Goal: Information Seeking & Learning: Learn about a topic

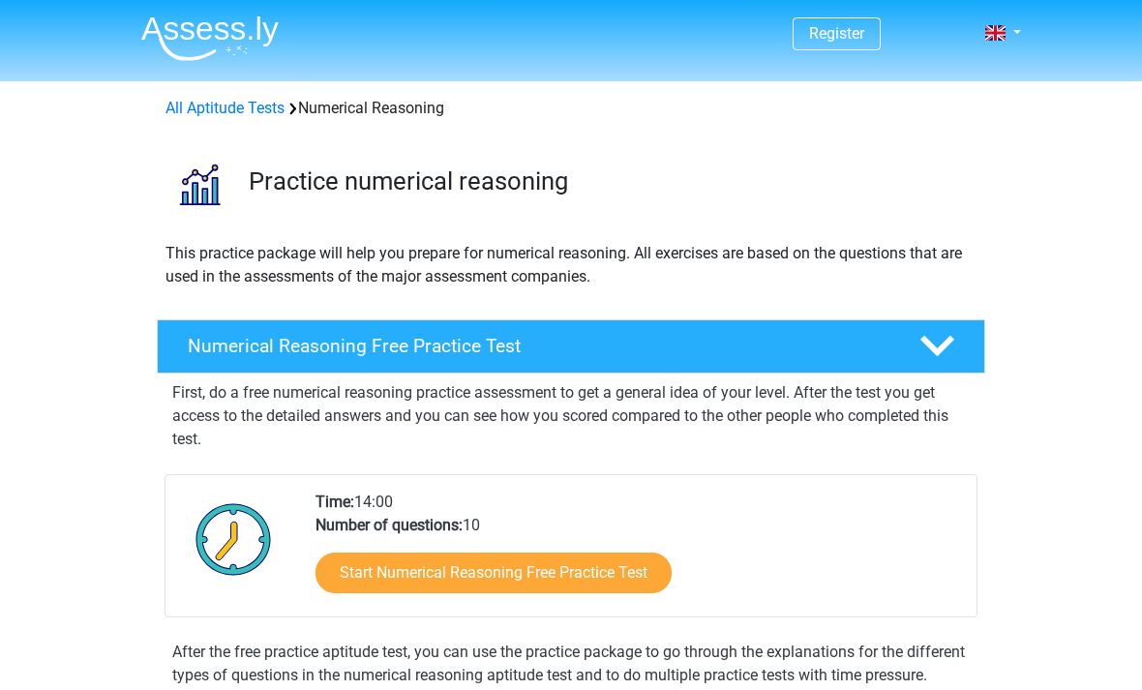
click at [645, 582] on link "Start Numerical Reasoning Free Practice Test" at bounding box center [494, 573] width 356 height 41
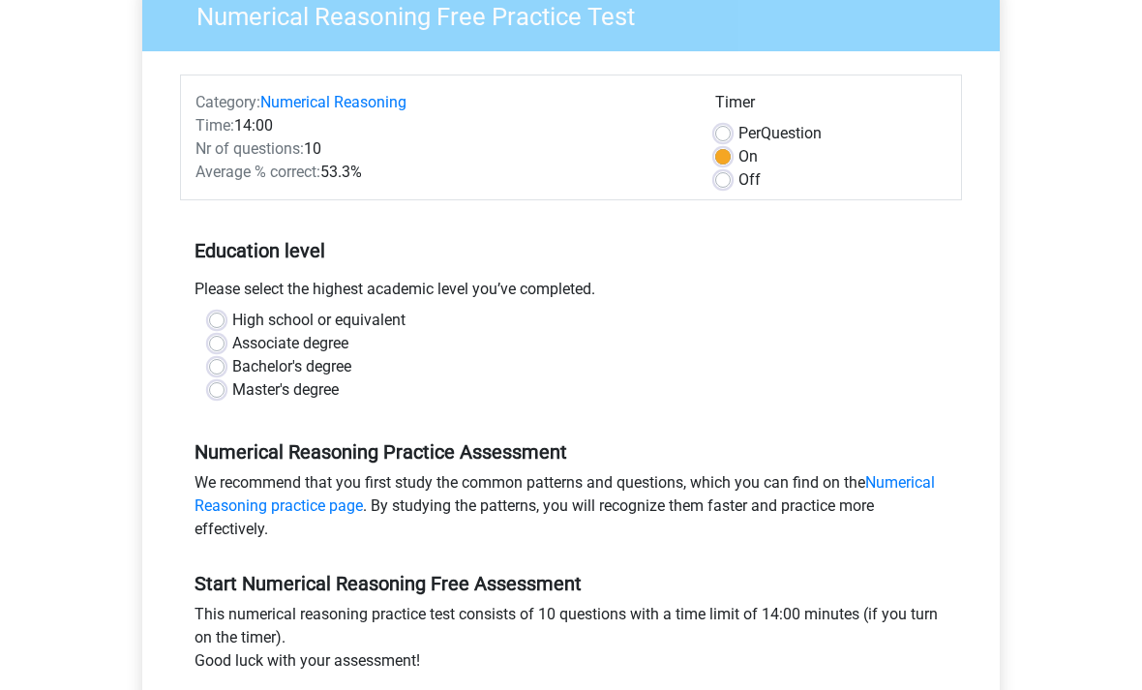
scroll to position [177, 0]
click at [232, 318] on label "High school or equivalent" at bounding box center [318, 320] width 173 height 23
click at [220, 318] on input "High school or equivalent" at bounding box center [216, 318] width 15 height 19
radio input "true"
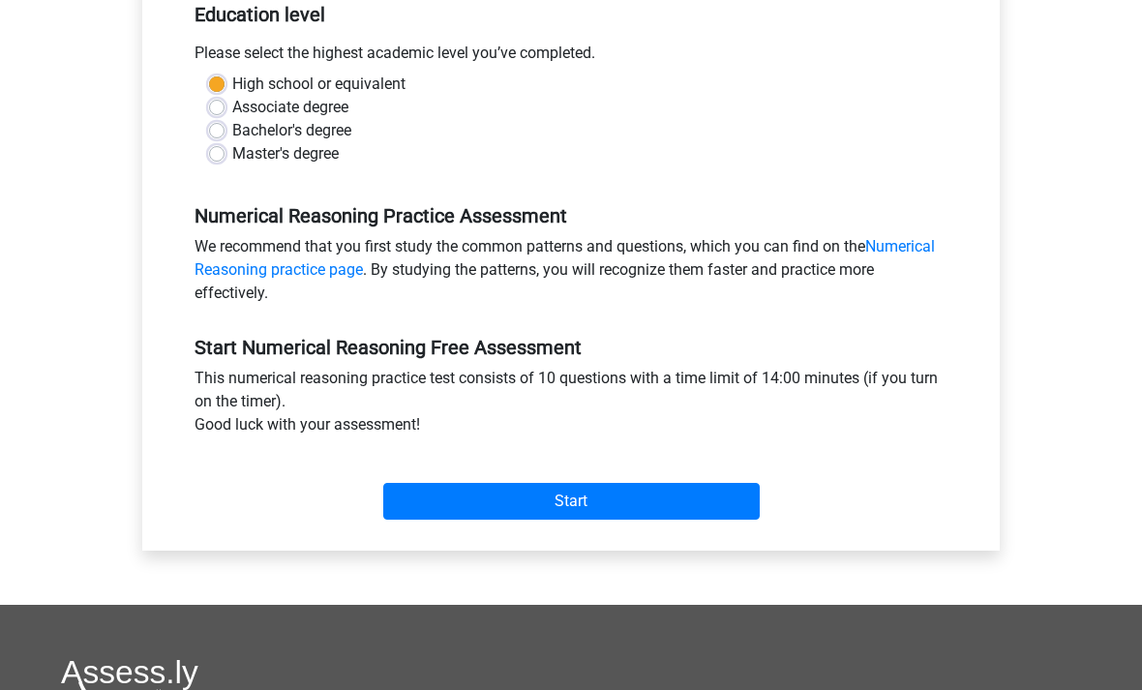
scroll to position [415, 0]
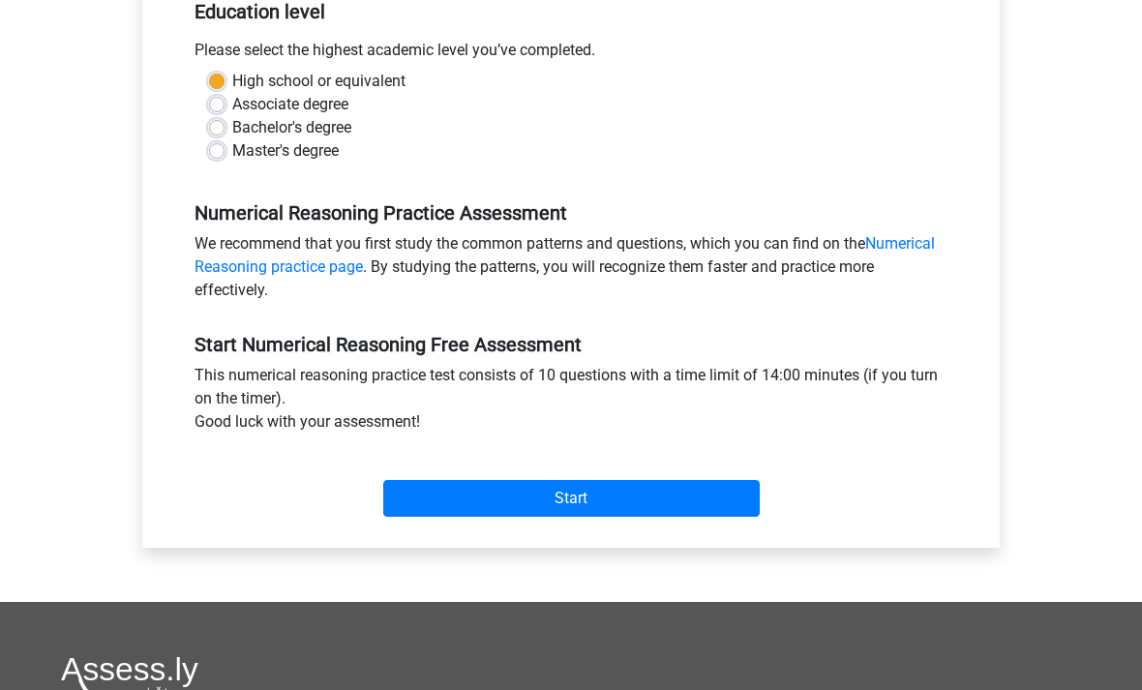
click at [710, 501] on input "Start" at bounding box center [571, 499] width 377 height 37
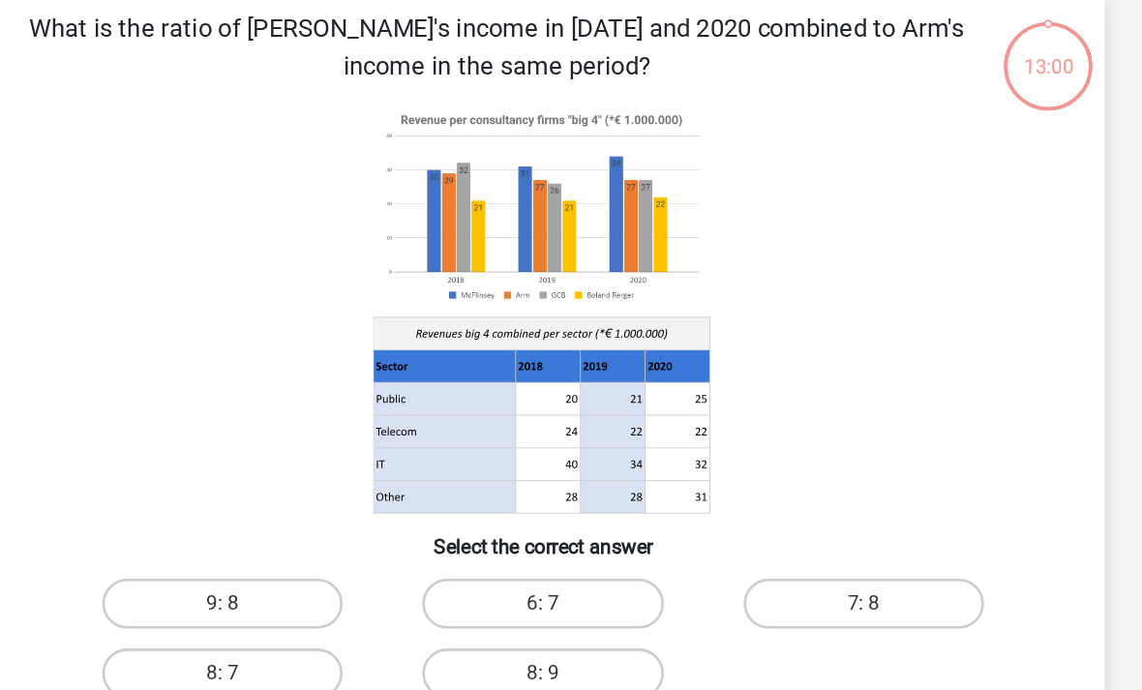
click at [563, 397] on icon at bounding box center [571, 337] width 780 height 319
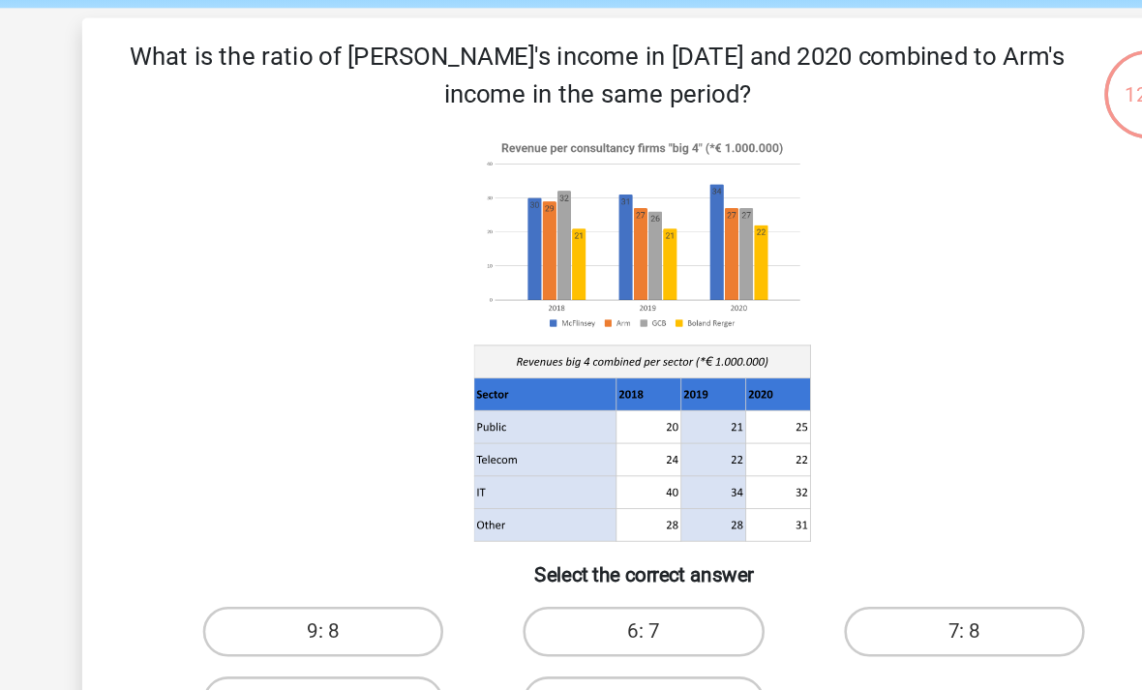
click at [309, 601] on label "8: 7" at bounding box center [321, 620] width 187 height 39
click at [322, 621] on input "8: 7" at bounding box center [328, 627] width 13 height 13
radio input "true"
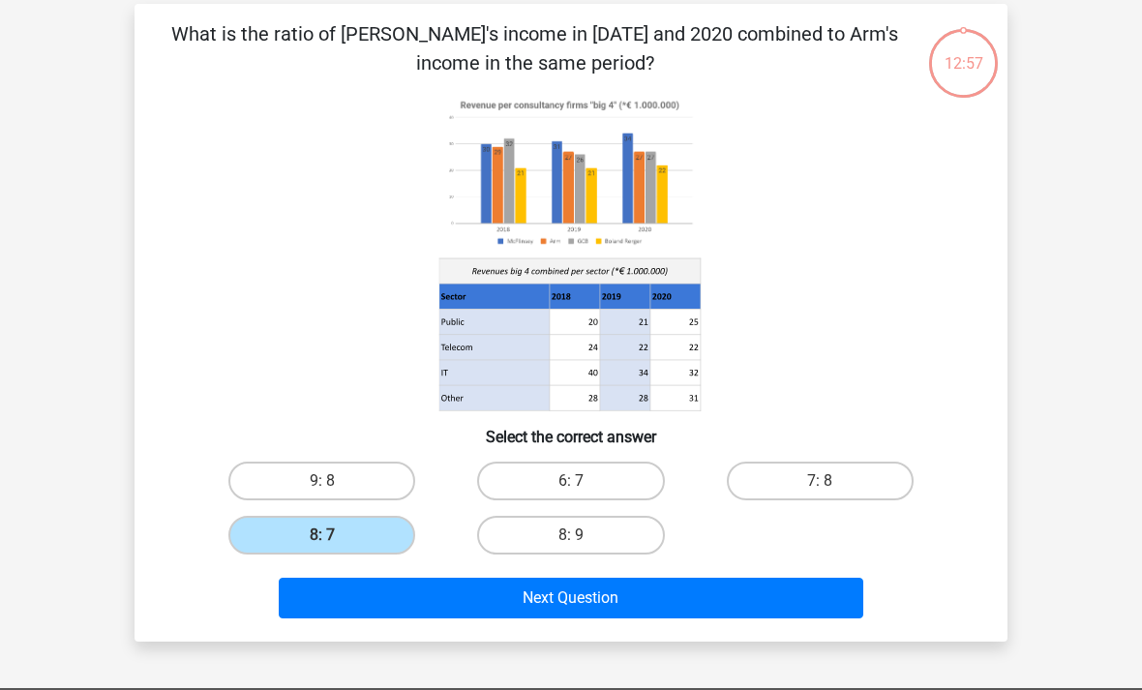
click at [679, 605] on button "Next Question" at bounding box center [572, 599] width 586 height 41
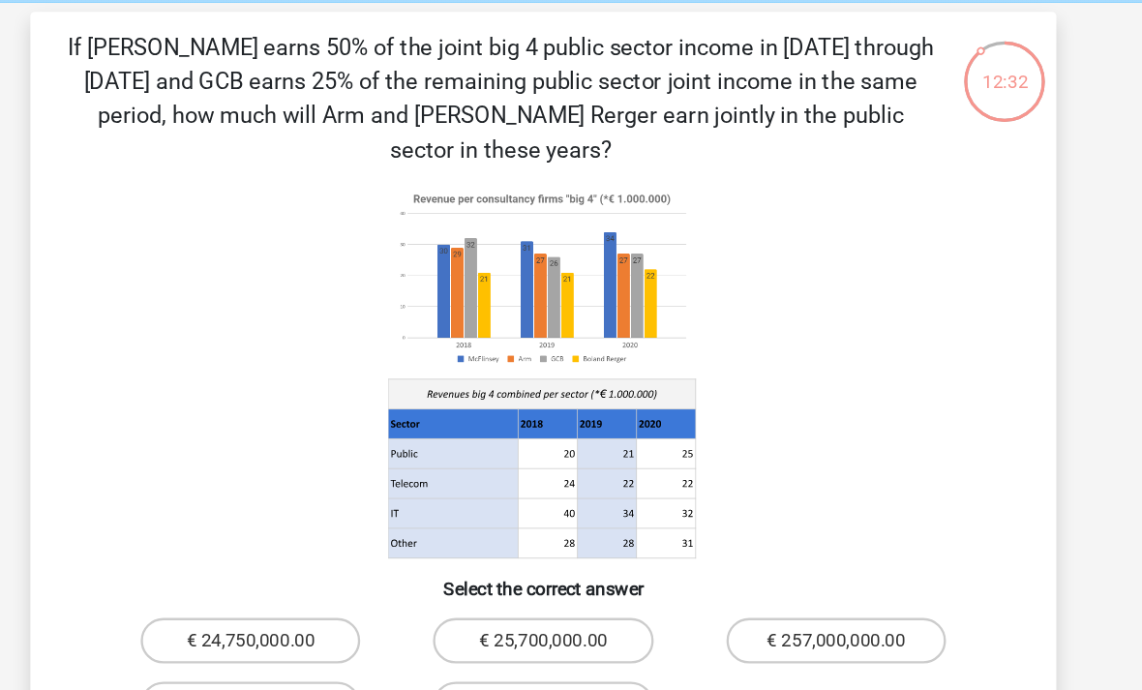
scroll to position [76, 0]
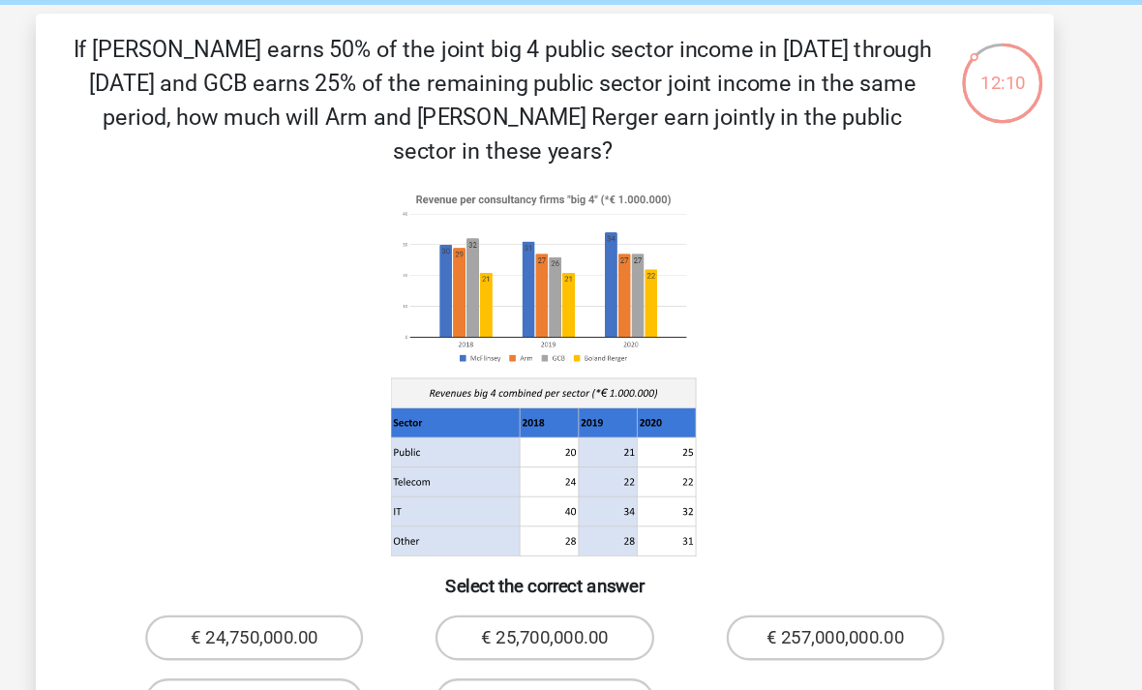
click at [503, 529] on label "€ 25,700,000.00" at bounding box center [570, 548] width 187 height 39
click at [571, 548] on input "€ 25,700,000.00" at bounding box center [577, 554] width 13 height 13
radio input "true"
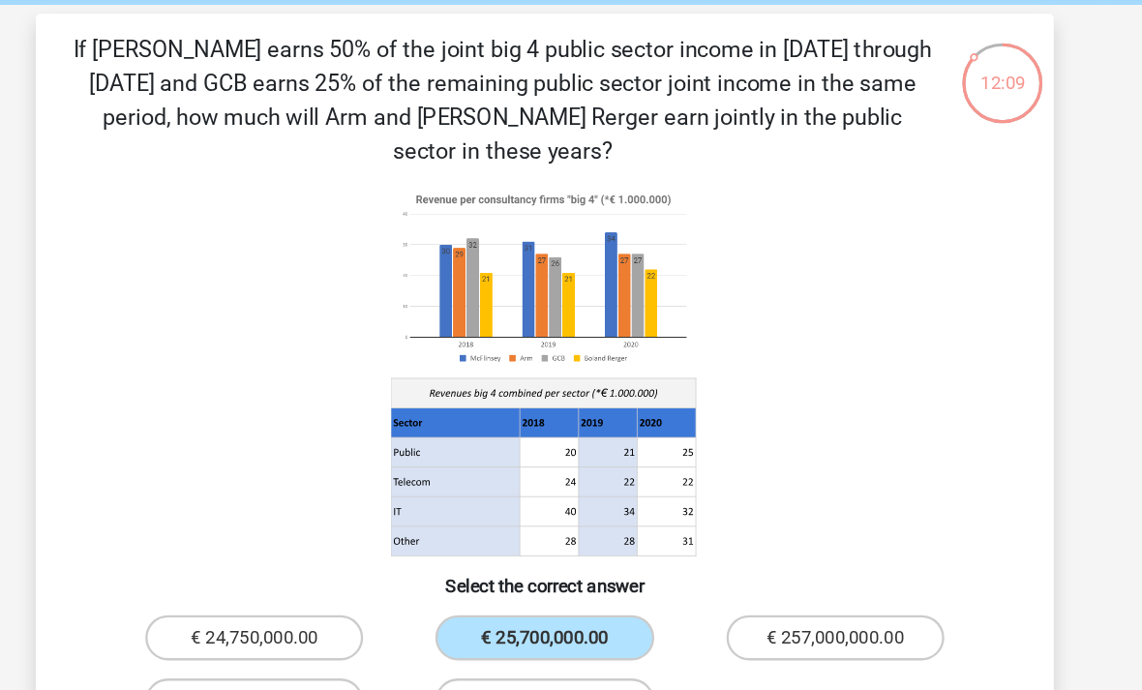
click at [577, 645] on button "Next Question" at bounding box center [572, 665] width 586 height 41
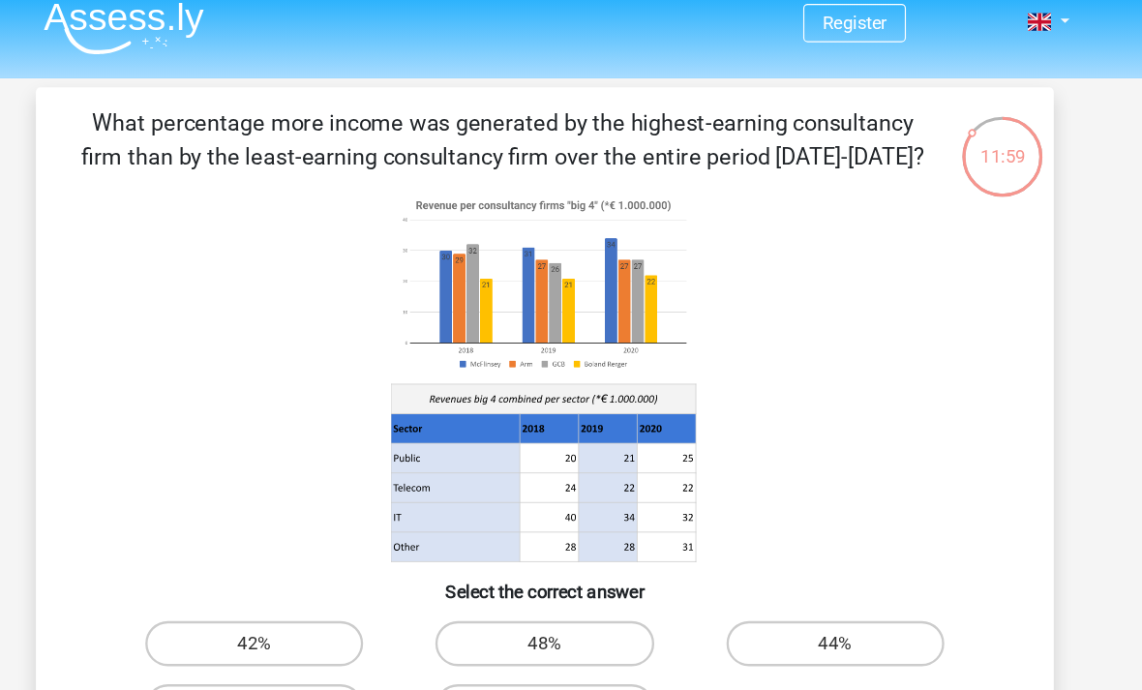
scroll to position [0, 0]
